Goal: Task Accomplishment & Management: Complete application form

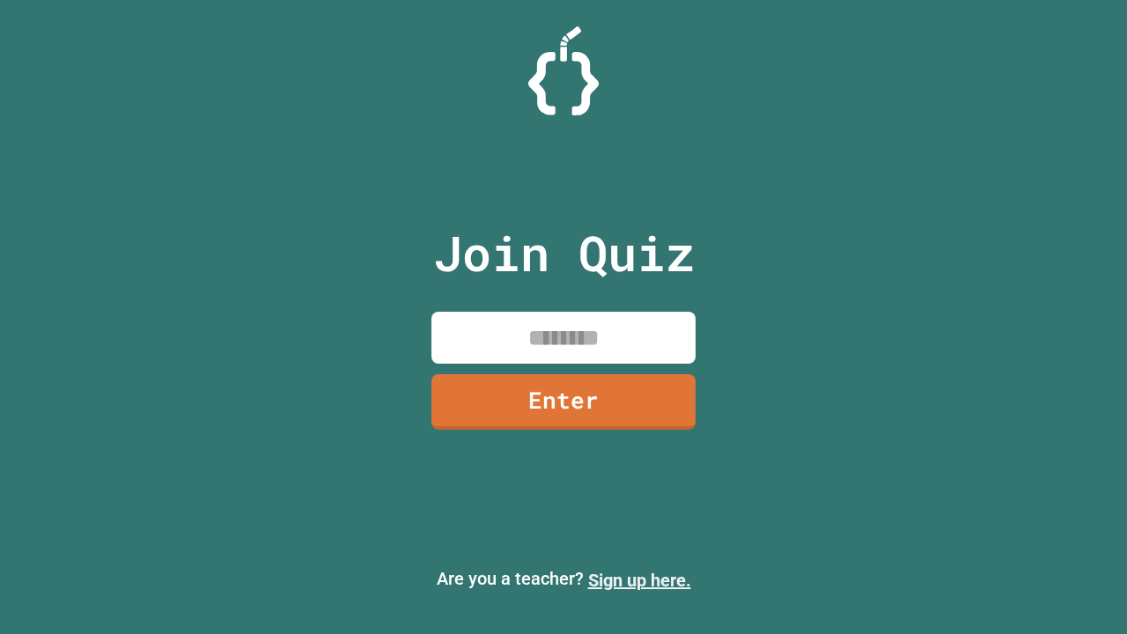
click at [639, 580] on link "Sign up here." at bounding box center [639, 580] width 103 height 21
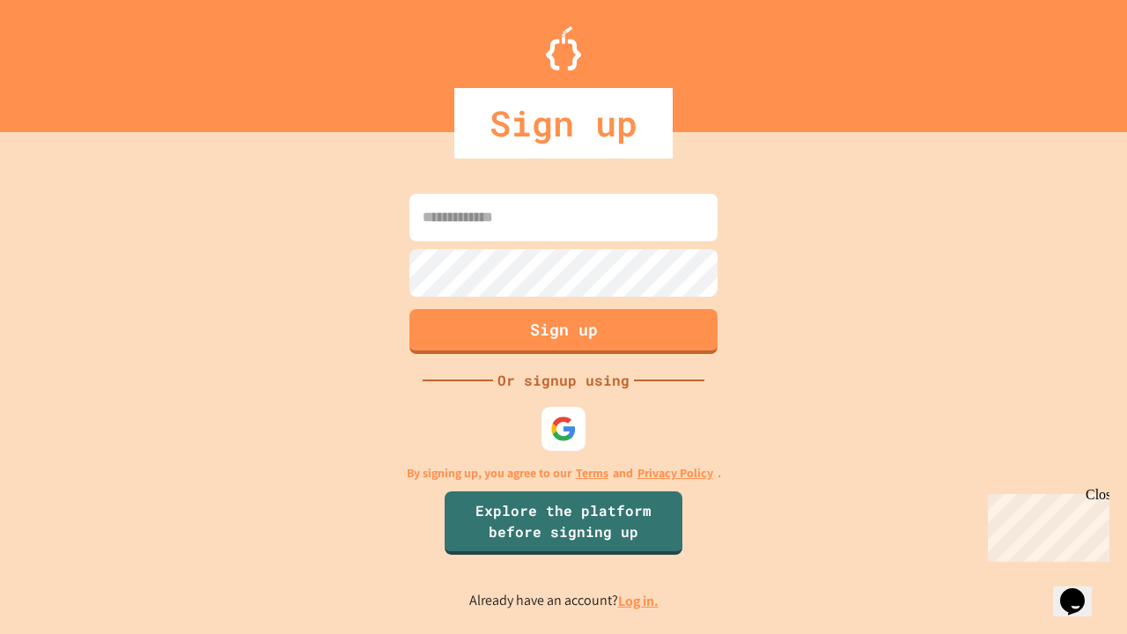
click at [639, 600] on link "Log in." at bounding box center [638, 601] width 40 height 18
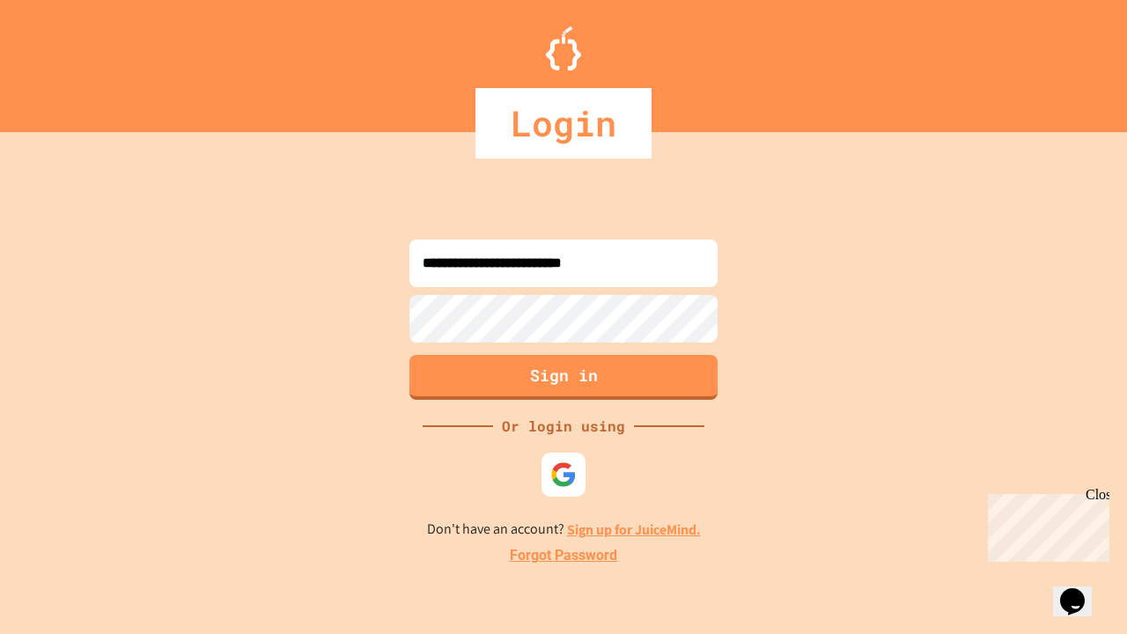
type input "**********"
